Goal: Transaction & Acquisition: Purchase product/service

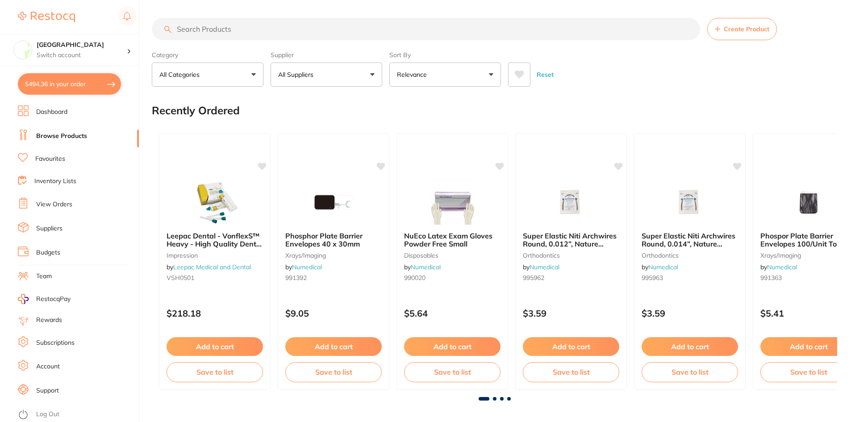
click at [235, 31] on input "search" at bounding box center [426, 29] width 548 height 22
type input "dental stone vibrator"
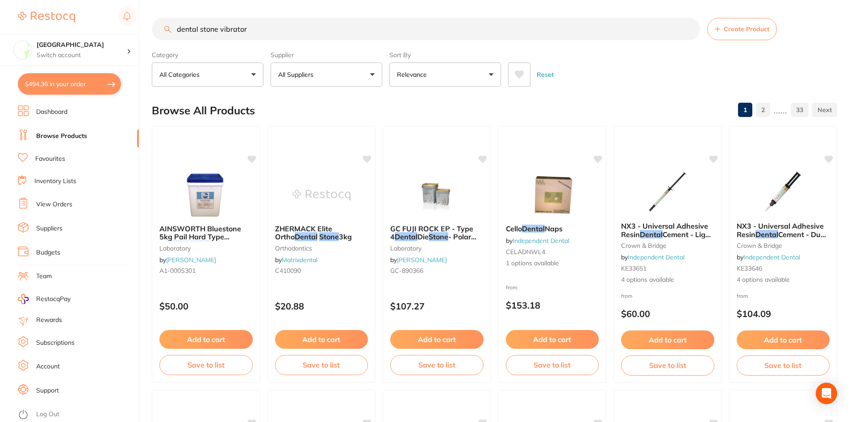
click at [93, 84] on button "$494.36 in your order" at bounding box center [69, 83] width 103 height 21
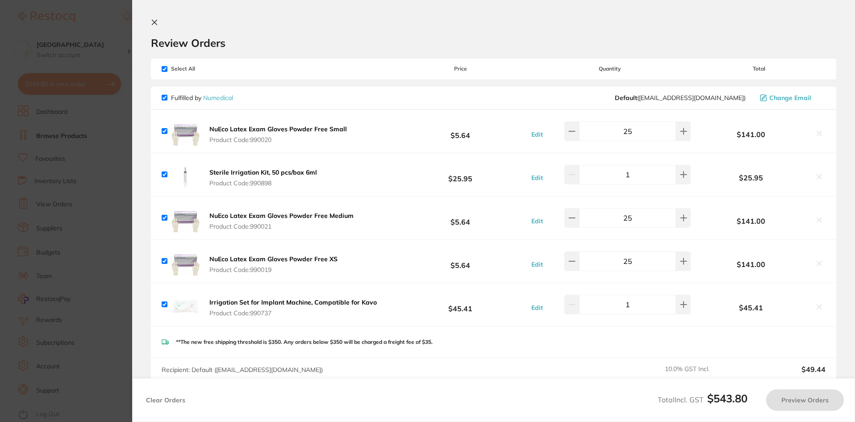
checkbox input "true"
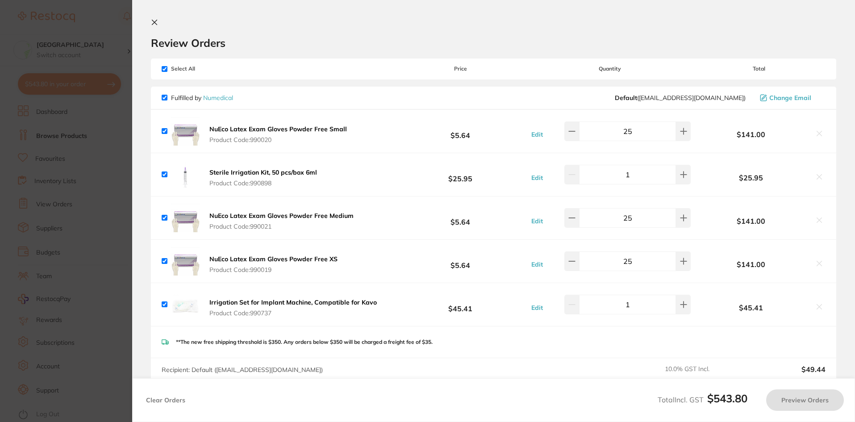
checkbox input "true"
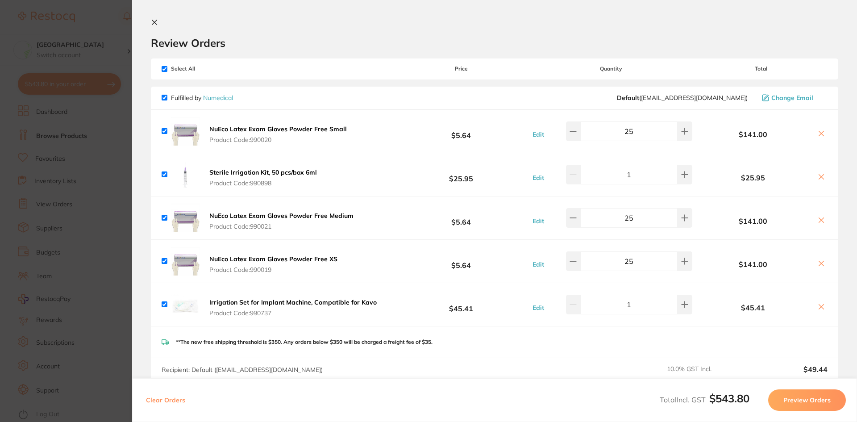
click at [818, 132] on icon at bounding box center [821, 133] width 7 height 7
click at [818, 134] on icon at bounding box center [821, 133] width 7 height 7
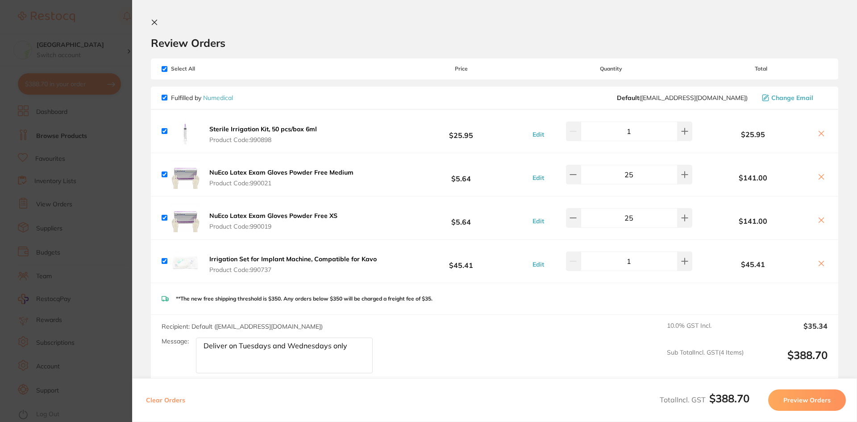
click at [818, 134] on icon at bounding box center [821, 133] width 7 height 7
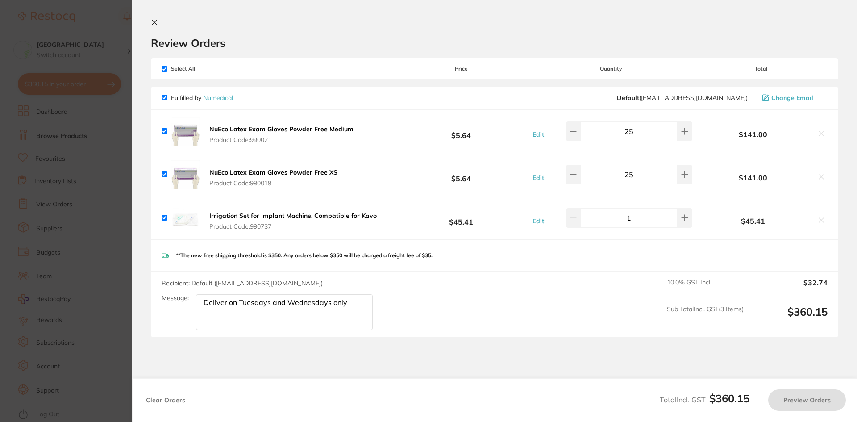
click at [820, 135] on icon at bounding box center [821, 133] width 7 height 7
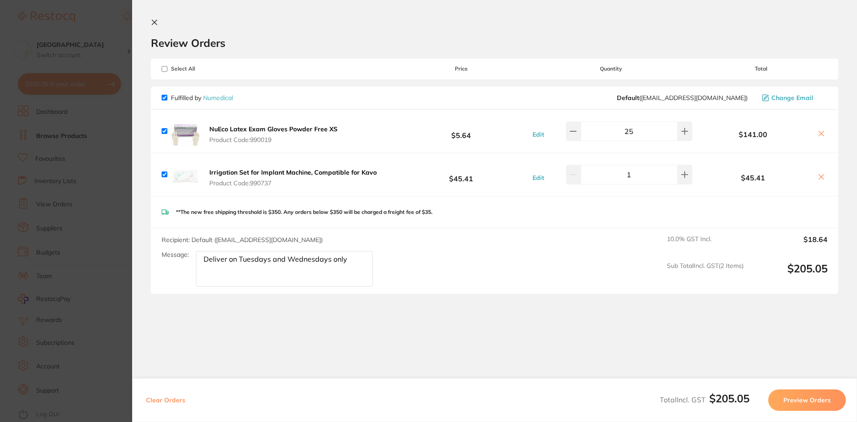
click at [820, 135] on icon at bounding box center [821, 133] width 7 height 7
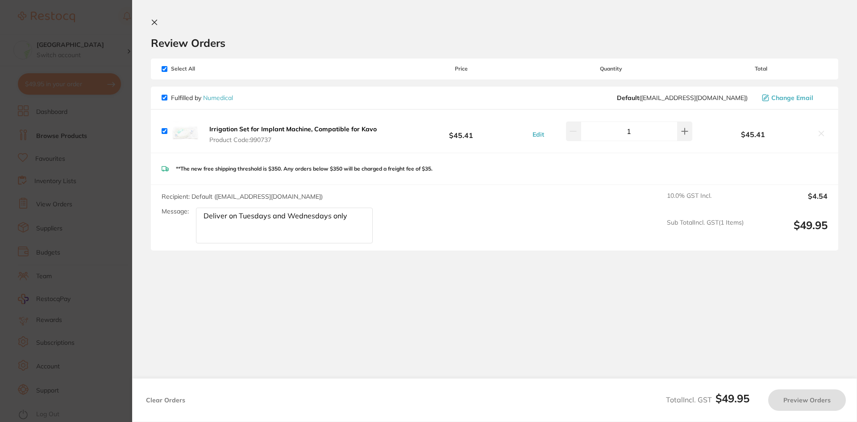
click at [820, 135] on icon at bounding box center [821, 133] width 7 height 7
checkbox input "false"
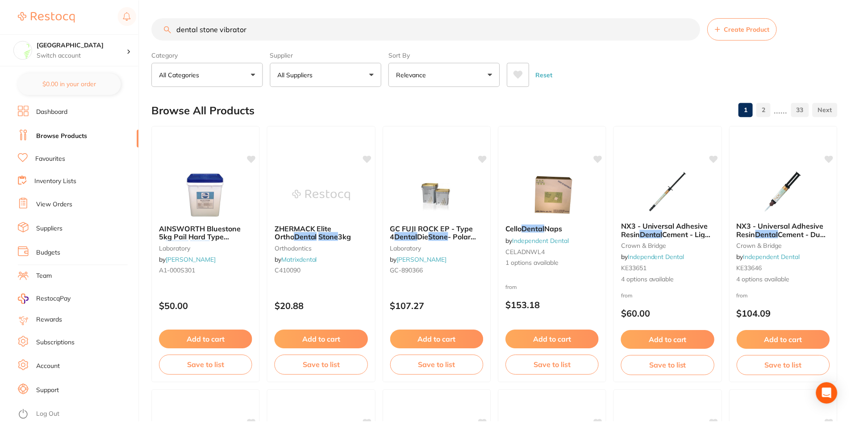
scroll to position [2, 0]
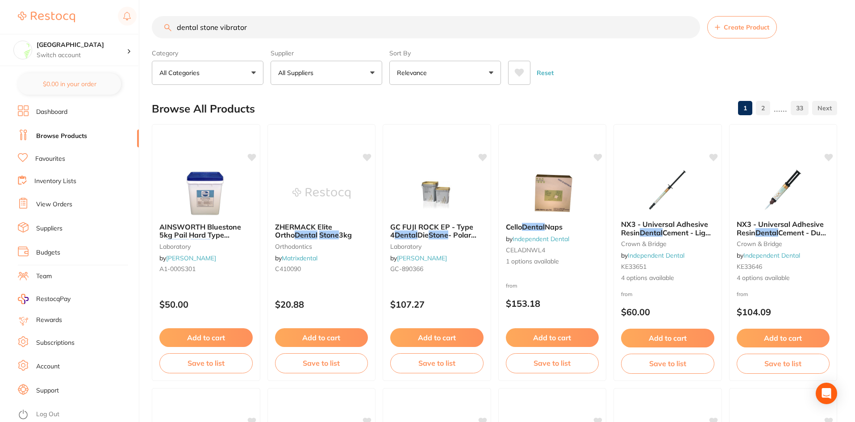
drag, startPoint x: 221, startPoint y: 27, endPoint x: 152, endPoint y: 27, distance: 69.2
click at [152, 27] on input "dental stone vibrator" at bounding box center [426, 27] width 548 height 22
type input "vibrator"
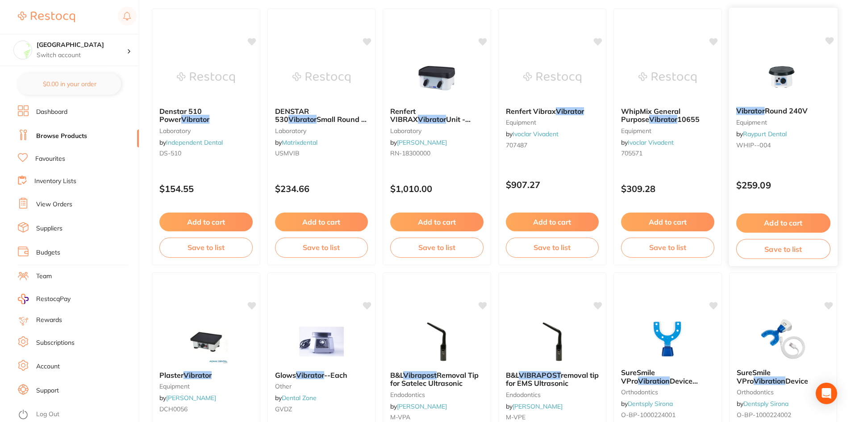
scroll to position [89, 0]
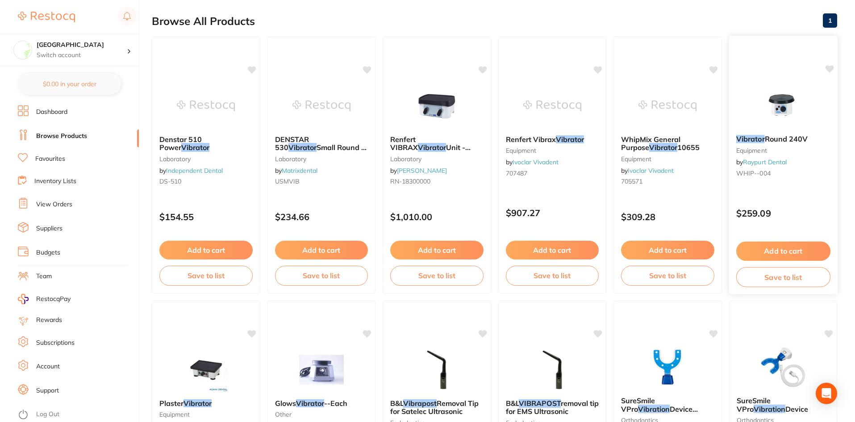
click at [781, 112] on img at bounding box center [783, 105] width 58 height 45
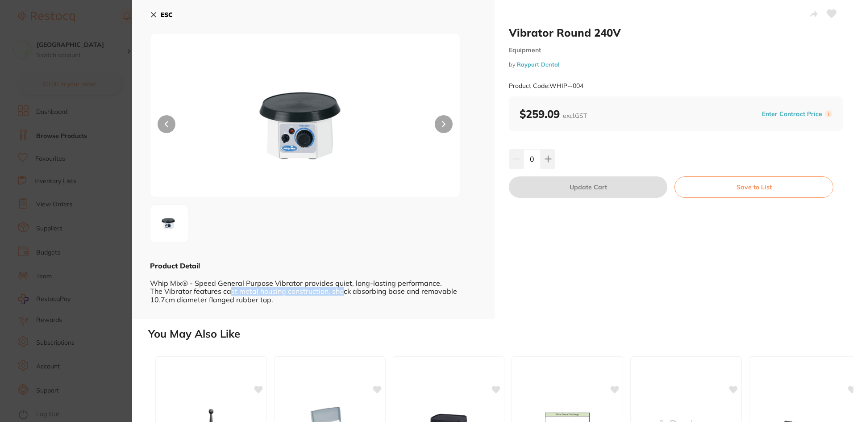
drag, startPoint x: 247, startPoint y: 286, endPoint x: 346, endPoint y: 295, distance: 99.0
click at [344, 295] on div "Whip Mix® - Speed General Purpose Vibrator provides quiet, long-lasting perform…" at bounding box center [313, 291] width 327 height 41
click at [361, 299] on div "Whip Mix® - Speed General Purpose Vibrator provides quiet, long-lasting perform…" at bounding box center [313, 291] width 327 height 41
